Goal: Task Accomplishment & Management: Manage account settings

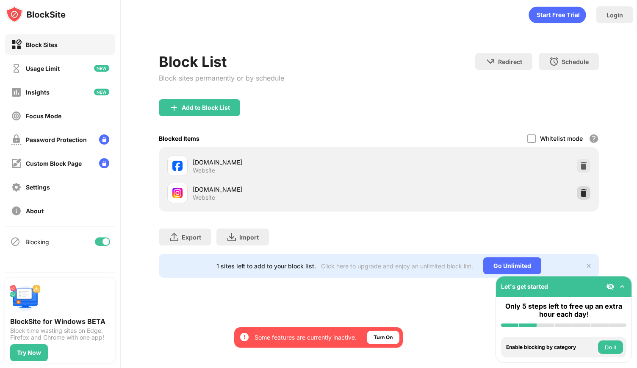
click at [577, 193] on div at bounding box center [584, 193] width 14 height 14
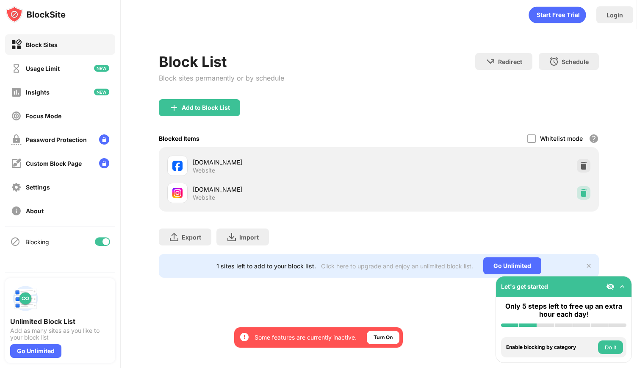
click at [582, 190] on img at bounding box center [583, 192] width 8 height 8
